Goal: Information Seeking & Learning: Find specific fact

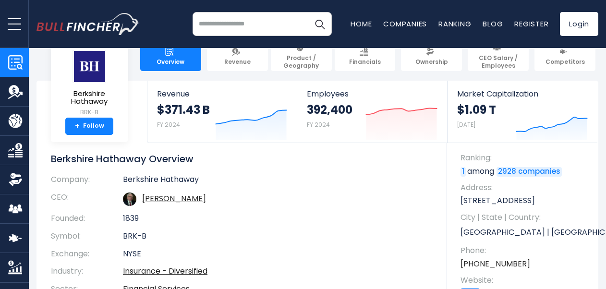
scroll to position [240, 0]
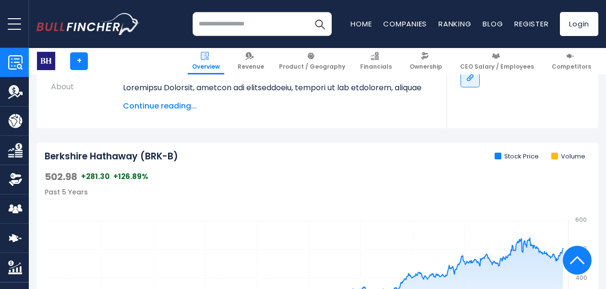
drag, startPoint x: 145, startPoint y: 107, endPoint x: 129, endPoint y: 113, distance: 17.8
click at [151, 105] on span "Continue reading..." at bounding box center [277, 106] width 309 height 12
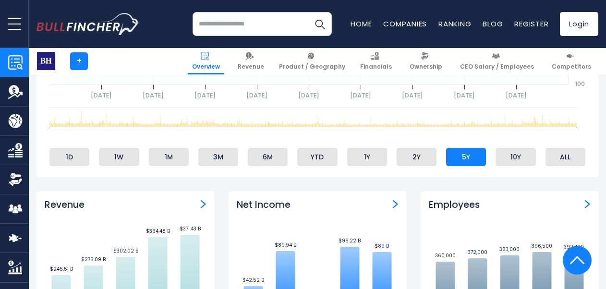
scroll to position [816, 0]
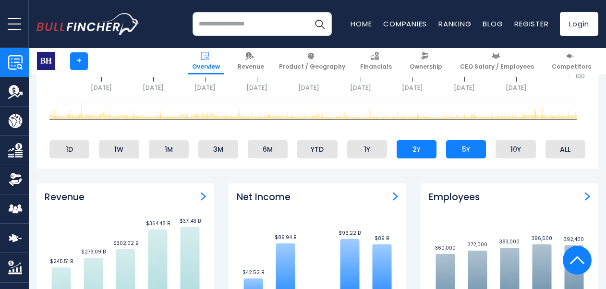
click at [415, 150] on li "2Y" at bounding box center [416, 149] width 40 height 18
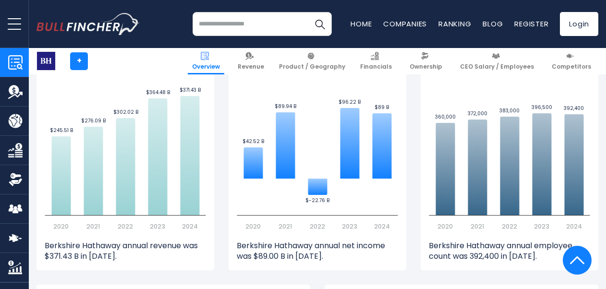
scroll to position [960, 0]
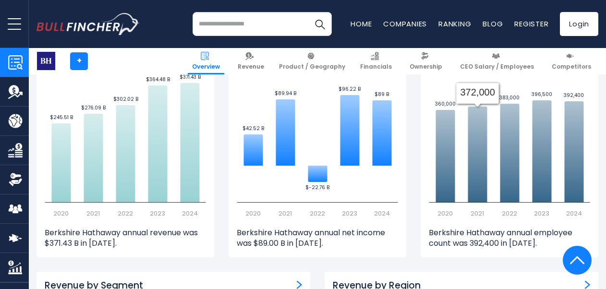
click at [467, 235] on p "Berkshire Hathaway annual employee count was 392,400 in [DATE]." at bounding box center [508, 238] width 161 height 22
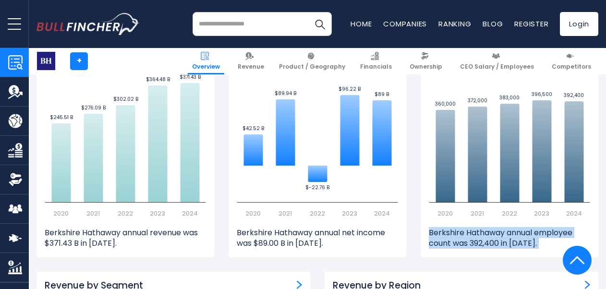
click at [467, 235] on p "Berkshire Hathaway annual employee count was 392,400 in [DATE]." at bounding box center [508, 238] width 161 height 22
drag, startPoint x: 467, startPoint y: 235, endPoint x: 518, endPoint y: 238, distance: 50.9
click at [534, 234] on p "Berkshire Hathaway annual employee count was 392,400 in [DATE]." at bounding box center [508, 238] width 161 height 22
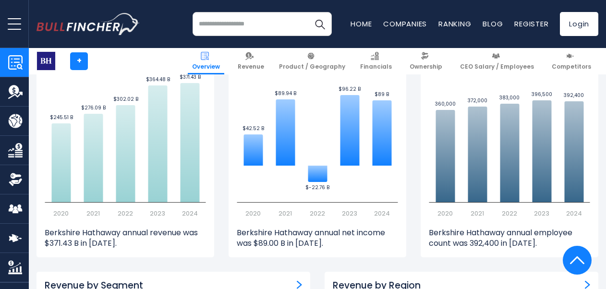
click at [438, 246] on p "Berkshire Hathaway annual employee count was 392,400 in [DATE]." at bounding box center [508, 238] width 161 height 22
drag, startPoint x: 438, startPoint y: 246, endPoint x: 529, endPoint y: 239, distance: 91.4
click at [529, 239] on p "Berkshire Hathaway annual employee count was 392,400 in [DATE]." at bounding box center [508, 238] width 161 height 22
drag, startPoint x: 529, startPoint y: 239, endPoint x: 475, endPoint y: 237, distance: 53.3
click at [475, 237] on p "Berkshire Hathaway annual employee count was 392,400 in [DATE]." at bounding box center [508, 238] width 161 height 22
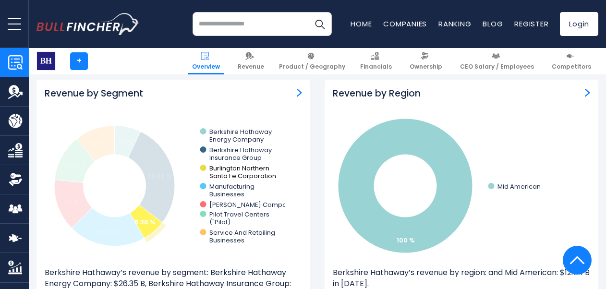
scroll to position [1200, 0]
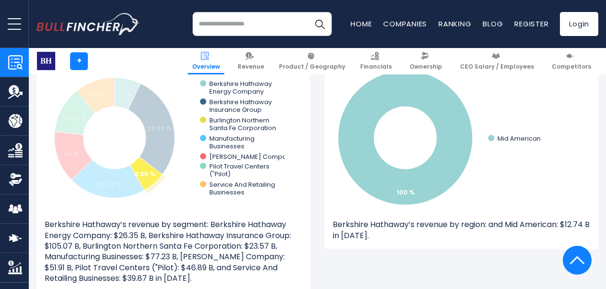
drag, startPoint x: 243, startPoint y: 118, endPoint x: 270, endPoint y: 133, distance: 30.9
click at [270, 133] on icon "Created with Highcharts 12.1.2 7.1 % 28.33 % 6.36 % 20.82 % 14 % 12.64 % 10.75 …" at bounding box center [165, 138] width 240 height 144
